Goal: Information Seeking & Learning: Learn about a topic

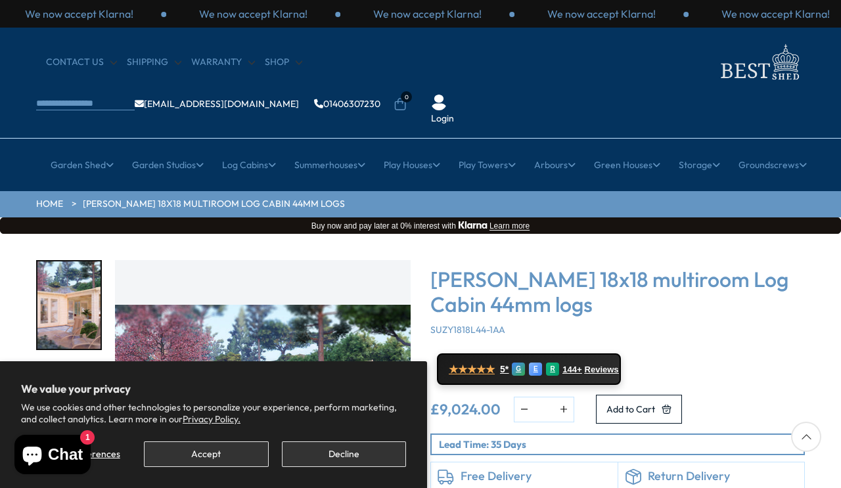
click at [345, 450] on button "Decline" at bounding box center [344, 454] width 124 height 26
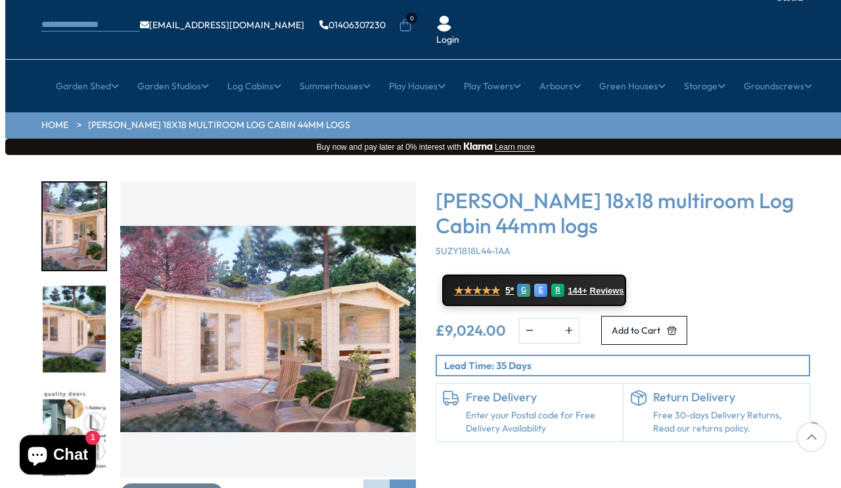
scroll to position [79, 0]
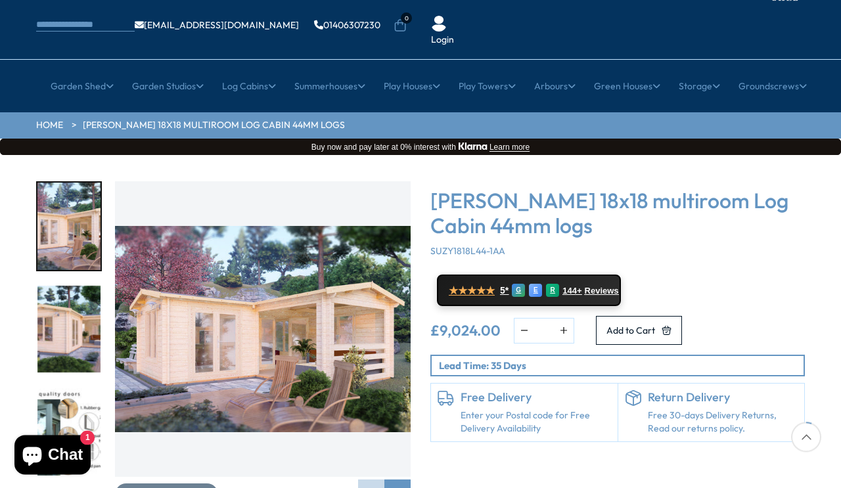
click at [169, 319] on img "1 / 7" at bounding box center [262, 328] width 295 height 295
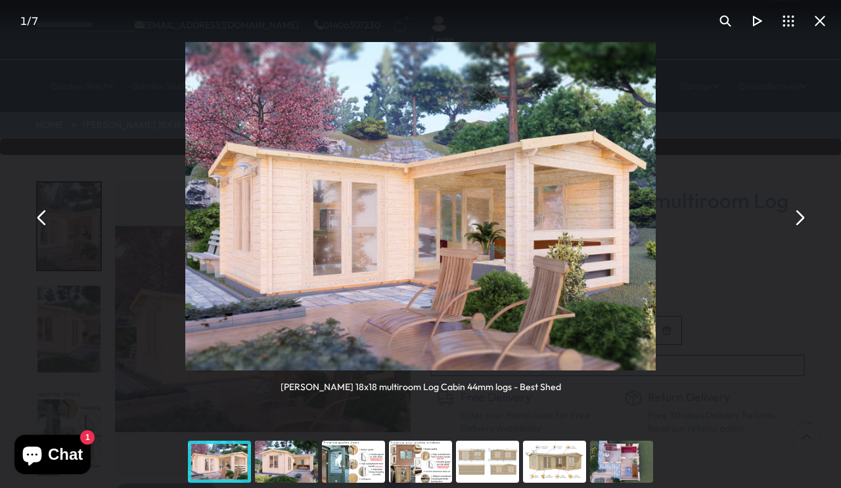
click at [805, 236] on div "[PERSON_NAME] 18x18 multiroom Log Cabin 44mm logs - Best Shed" at bounding box center [420, 217] width 841 height 435
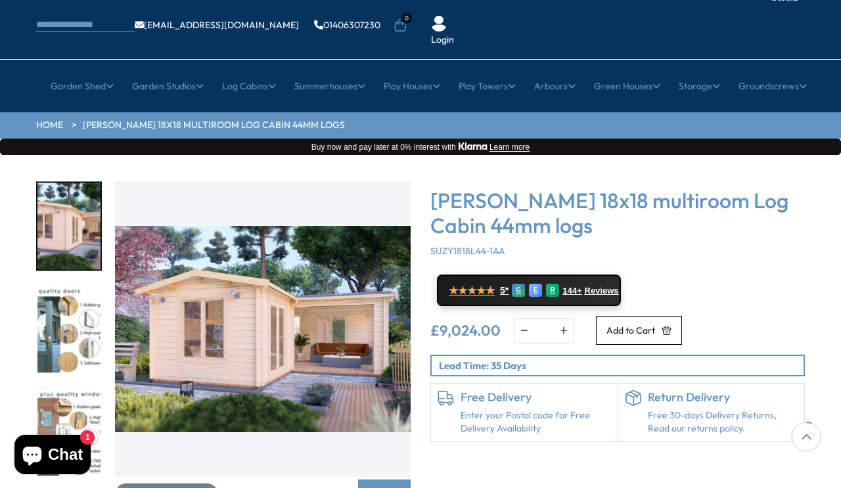
click at [68, 294] on img "3 / 7" at bounding box center [68, 329] width 63 height 87
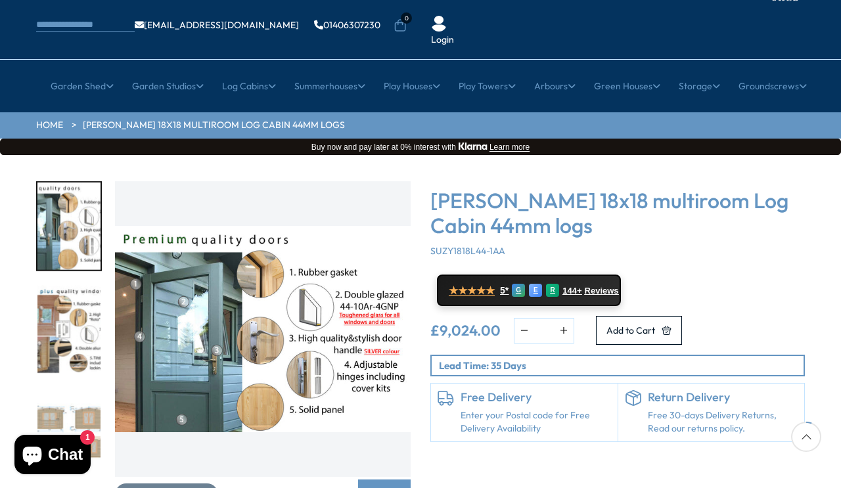
click at [73, 294] on img "4 / 7" at bounding box center [68, 329] width 63 height 87
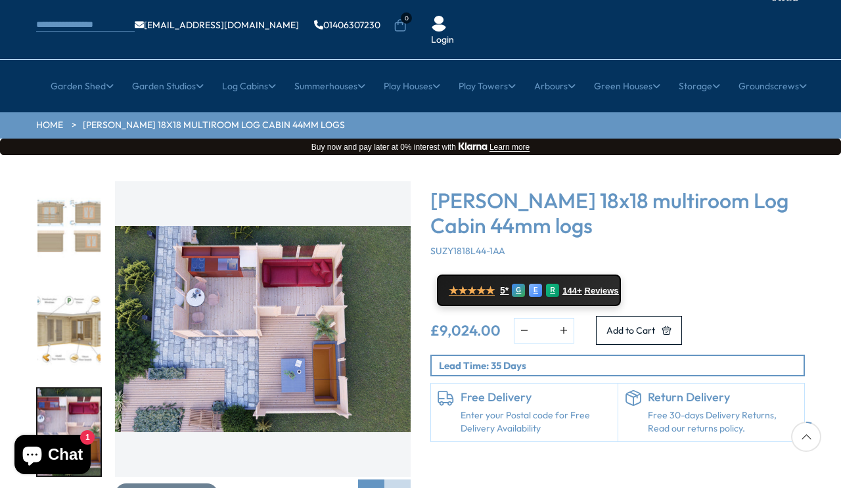
click at [68, 388] on img "7 / 7" at bounding box center [68, 431] width 63 height 87
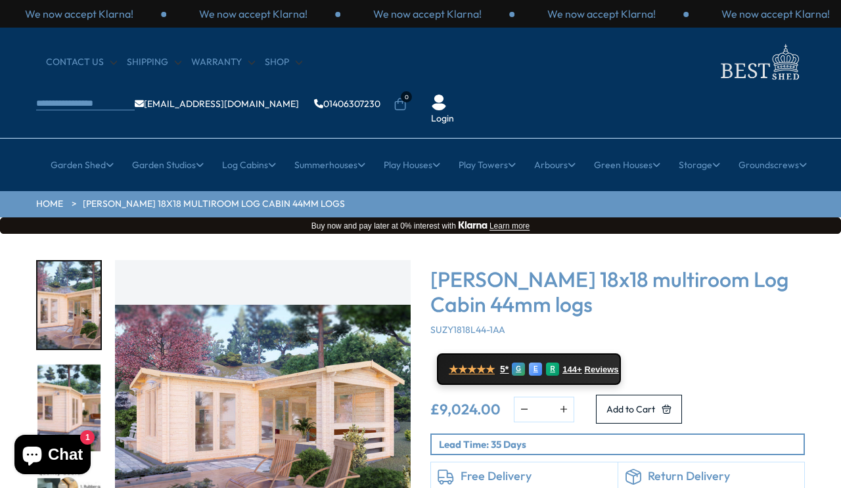
click at [74, 263] on img "1 / 7" at bounding box center [68, 304] width 63 height 87
click at [77, 266] on img "1 / 7" at bounding box center [68, 304] width 63 height 87
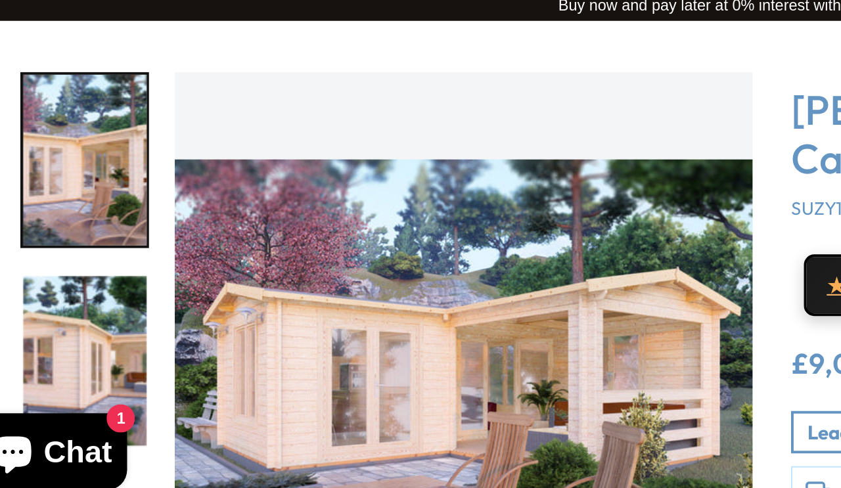
scroll to position [20, 0]
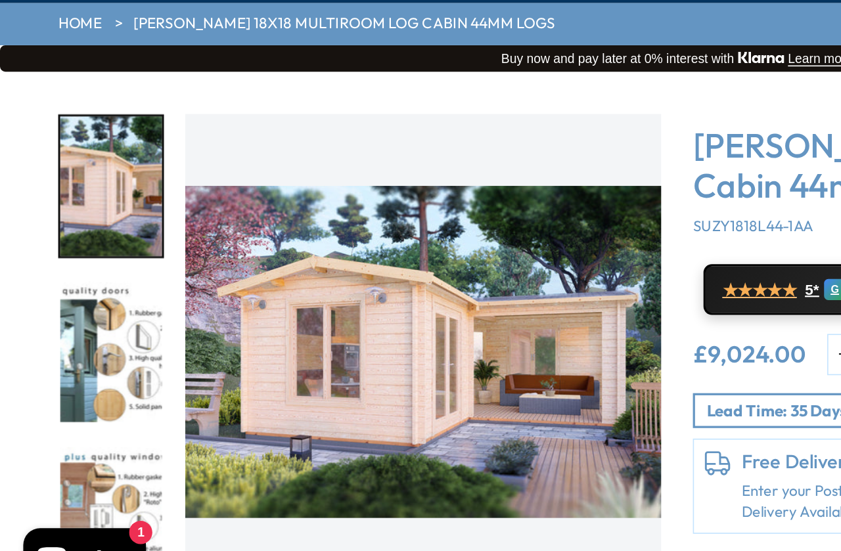
click at [64, 345] on img "3 / 7" at bounding box center [68, 388] width 63 height 87
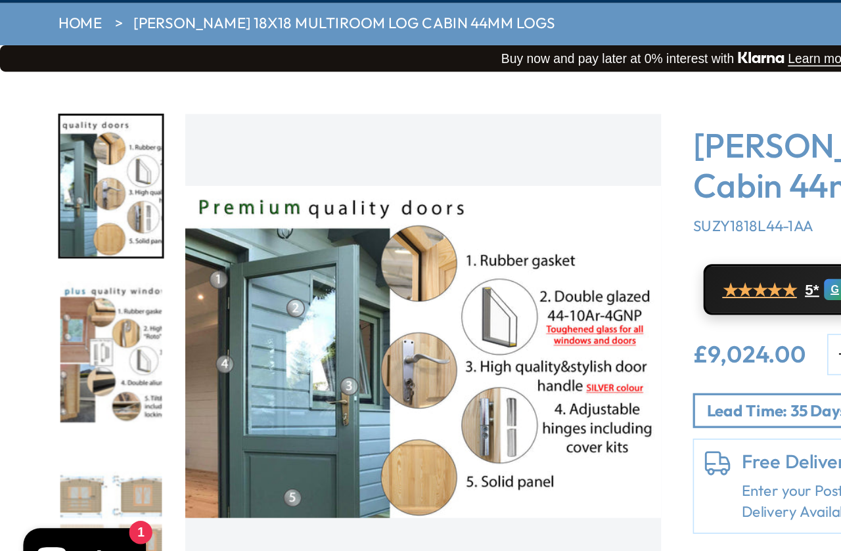
click at [69, 345] on img "4 / 7" at bounding box center [68, 388] width 63 height 87
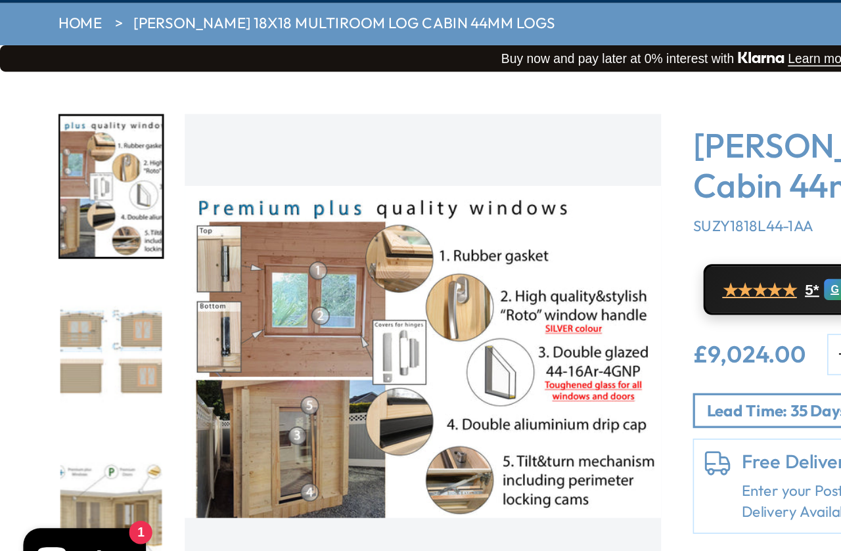
click at [69, 345] on img "5 / 7" at bounding box center [68, 388] width 63 height 87
click at [77, 447] on img "6 / 7" at bounding box center [68, 490] width 63 height 87
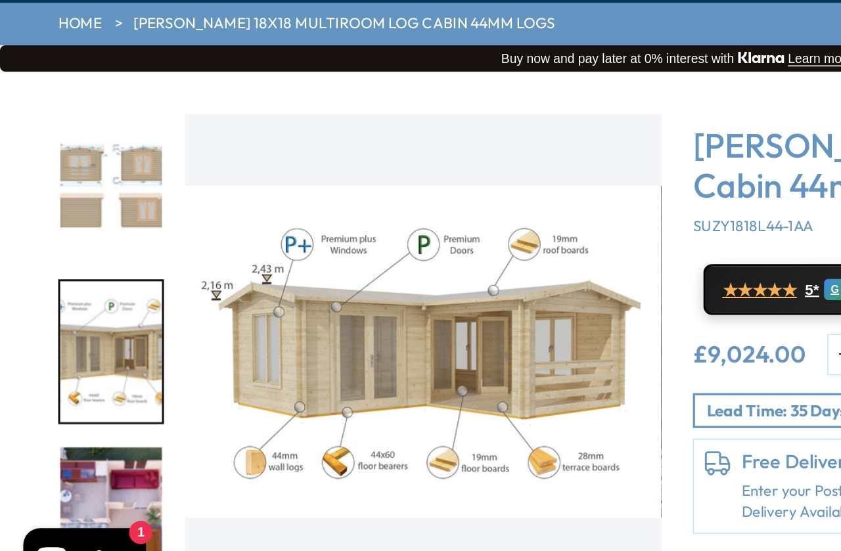
click at [71, 345] on img "6 / 7" at bounding box center [68, 388] width 63 height 87
click at [68, 447] on img "7 / 7" at bounding box center [68, 490] width 63 height 87
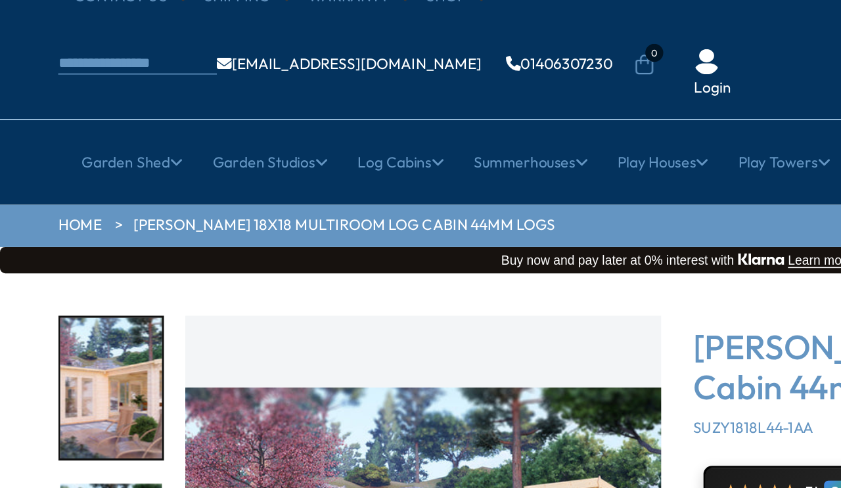
scroll to position [0, 0]
